Goal: Navigation & Orientation: Find specific page/section

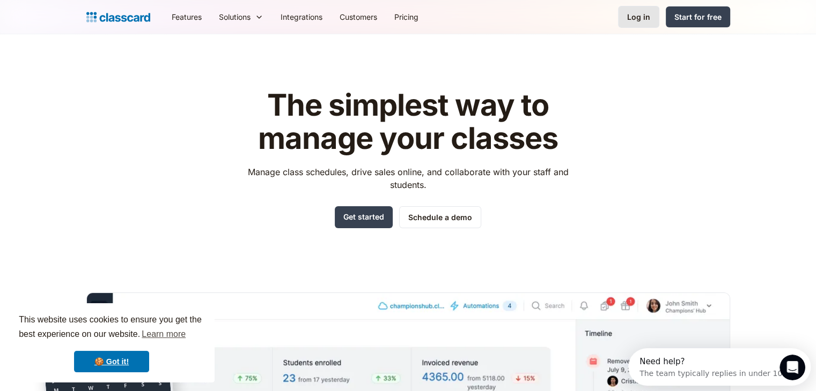
click at [647, 17] on div "Log in" at bounding box center [638, 16] width 23 height 11
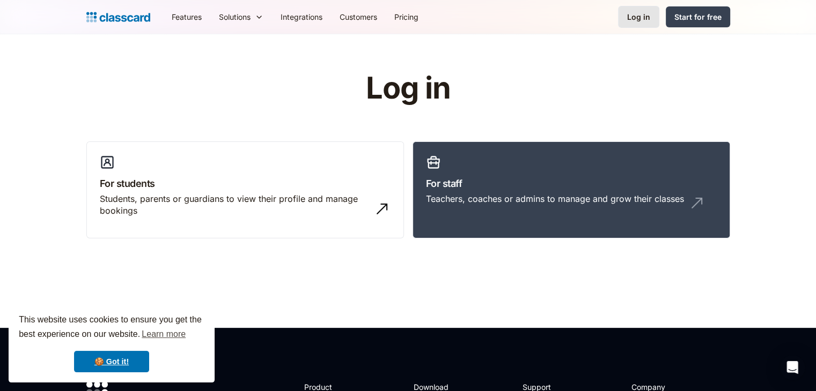
click at [649, 16] on div "Log in" at bounding box center [638, 16] width 23 height 11
click at [643, 19] on div "Log in" at bounding box center [638, 16] width 23 height 11
drag, startPoint x: 0, startPoint y: 0, endPoint x: 643, endPoint y: 19, distance: 643.7
click at [643, 19] on div "Log in" at bounding box center [638, 16] width 23 height 11
click at [531, 181] on h3 "For staff" at bounding box center [571, 183] width 291 height 14
